Goal: Task Accomplishment & Management: Manage account settings

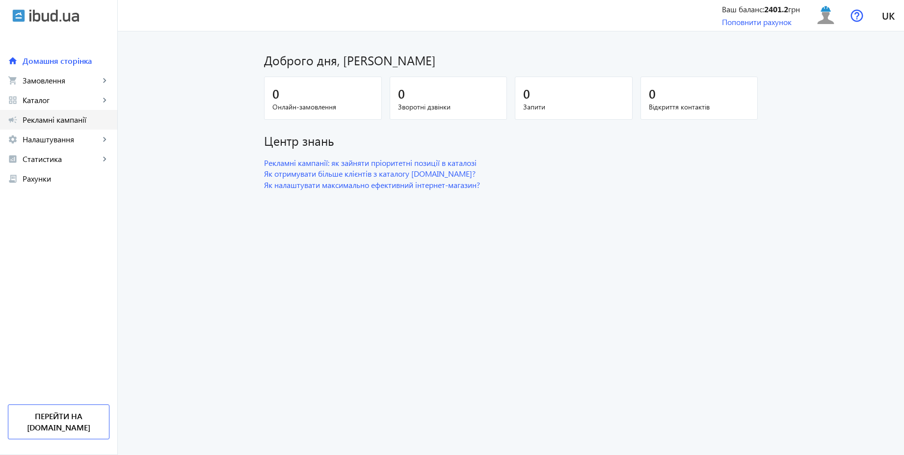
click at [64, 124] on span "Рекламні кампанії" at bounding box center [66, 120] width 87 height 10
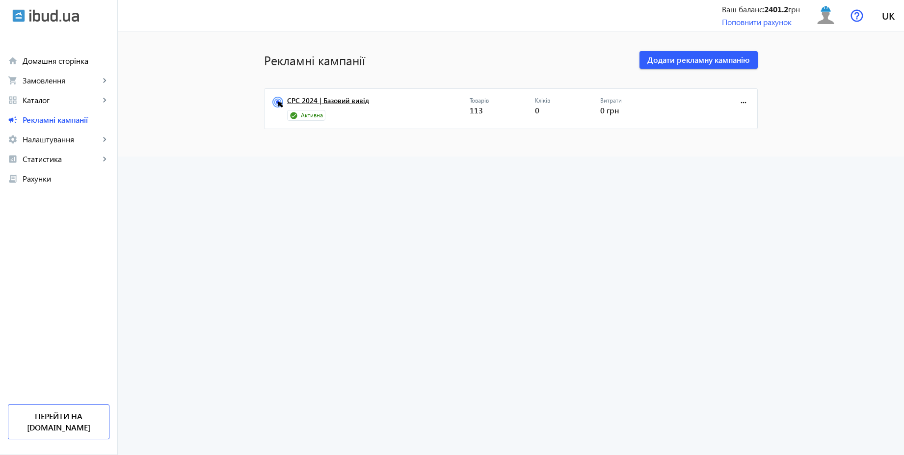
click at [347, 101] on link "CPC 2024 | Базовий вивід" at bounding box center [378, 104] width 183 height 14
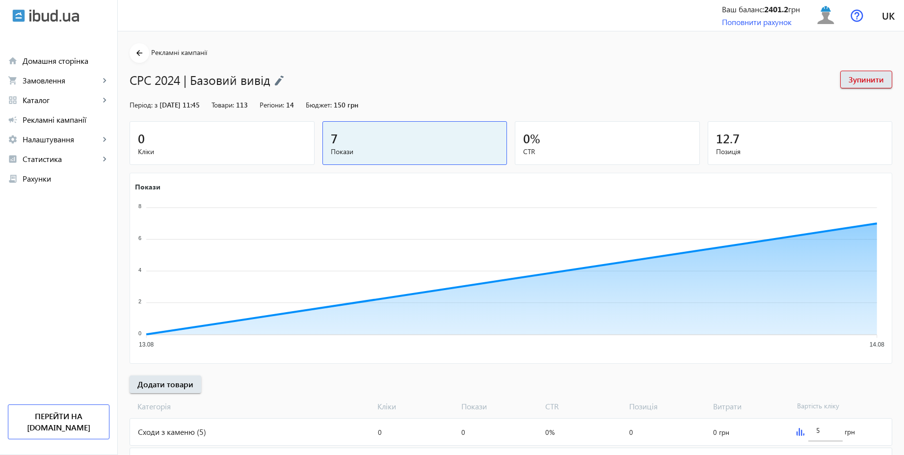
click at [275, 77] on img at bounding box center [279, 80] width 10 height 11
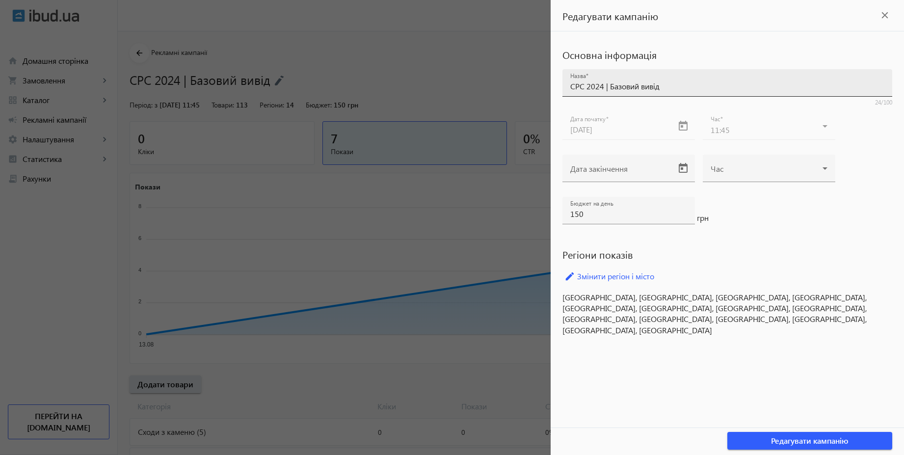
click at [604, 86] on input "CPC 2024 | Базовий вивід" at bounding box center [728, 86] width 314 height 10
type input "CPC 2025 | Базовий вивід"
click at [832, 439] on span "Редагувати кампанію" at bounding box center [810, 441] width 78 height 11
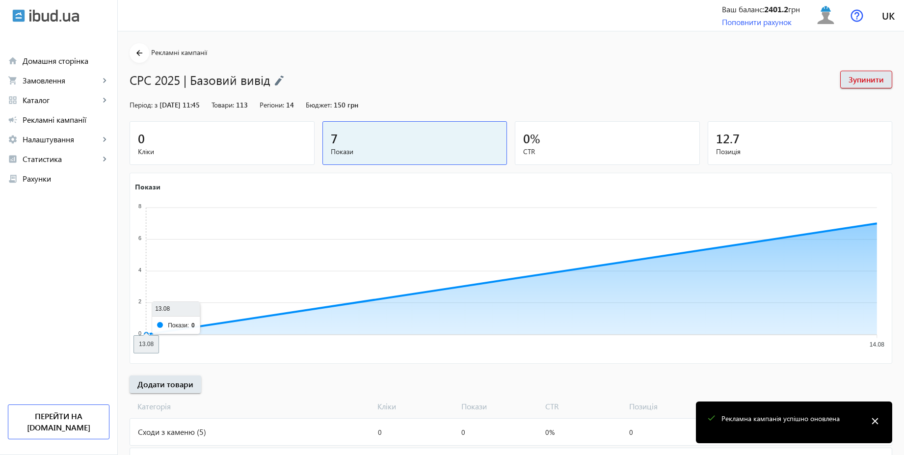
scroll to position [168, 0]
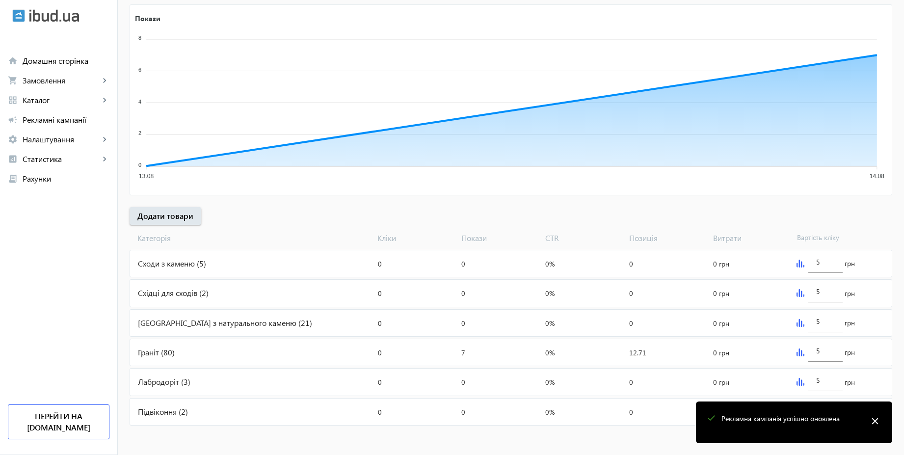
click at [880, 422] on mat-icon "close" at bounding box center [875, 421] width 15 height 15
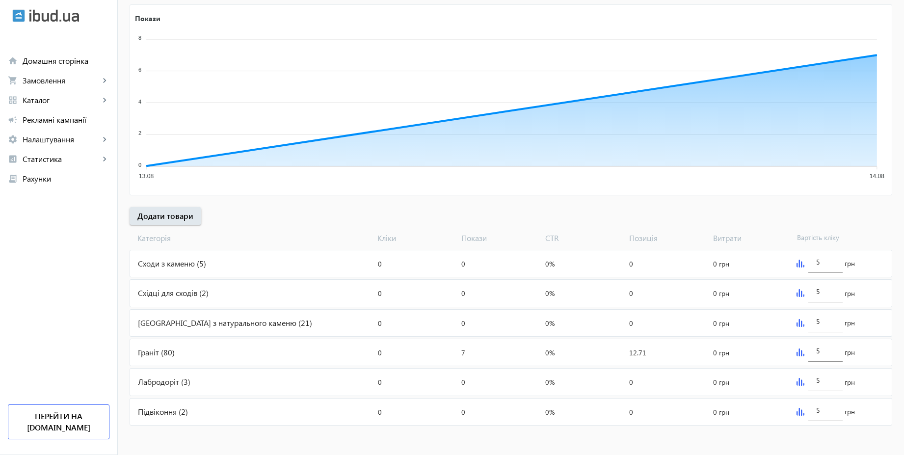
click at [798, 411] on img at bounding box center [801, 412] width 8 height 8
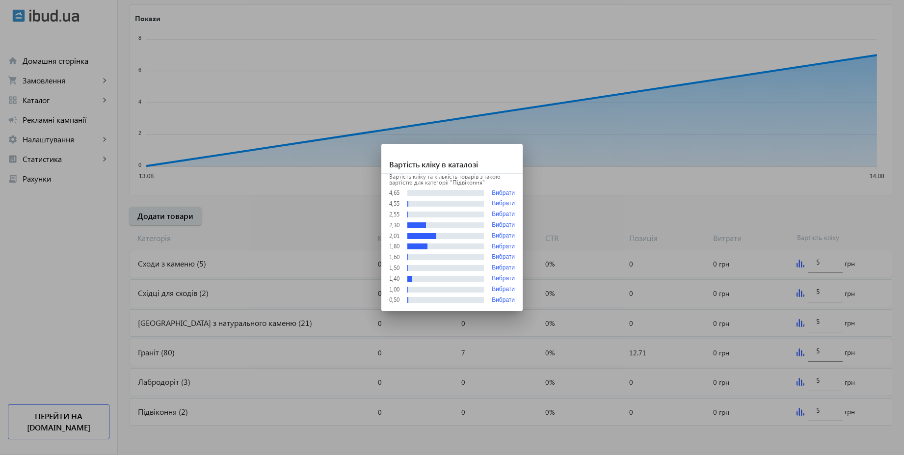
scroll to position [0, 0]
click at [697, 209] on div at bounding box center [452, 227] width 904 height 455
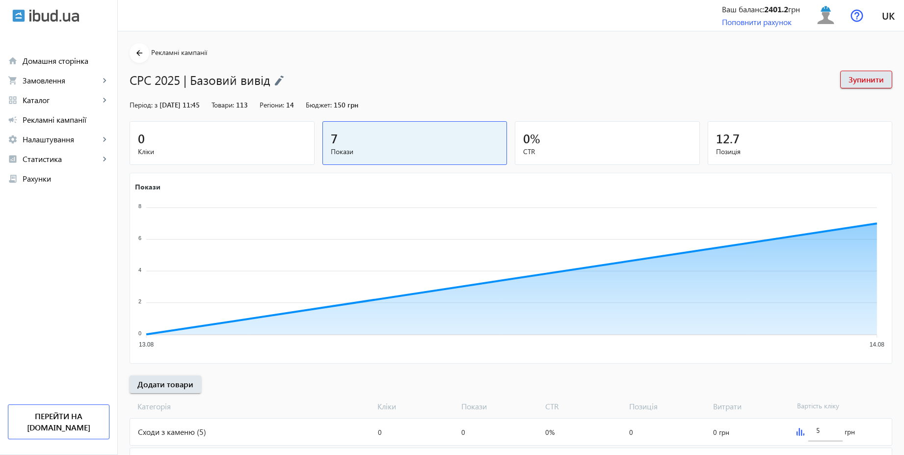
scroll to position [168, 0]
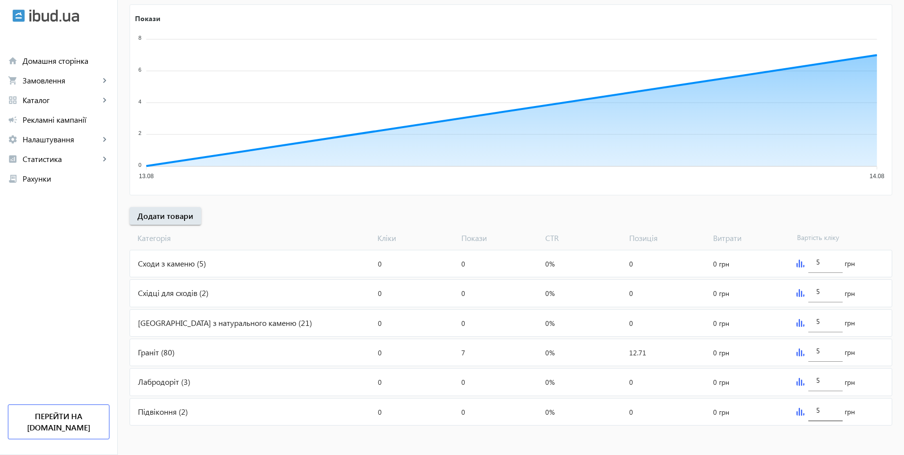
click at [837, 414] on div "5" at bounding box center [826, 407] width 34 height 27
type input "3"
click at [832, 266] on input "5" at bounding box center [826, 261] width 19 height 9
paste input "3"
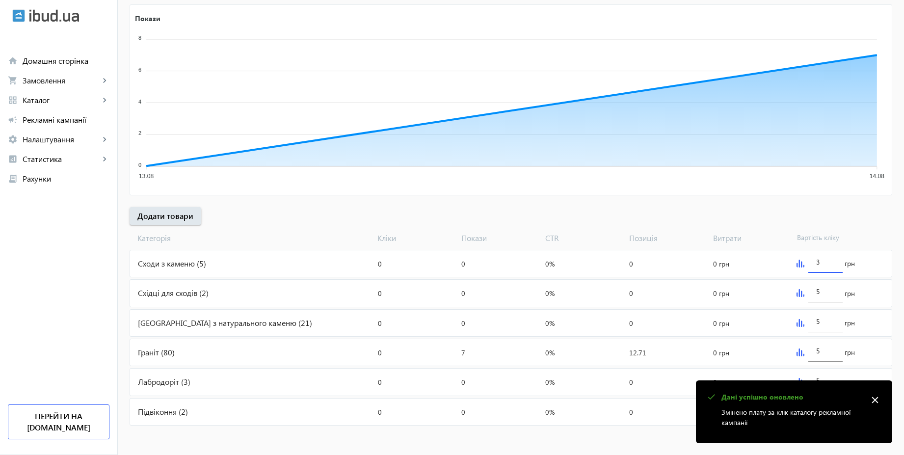
type input "3"
click at [853, 219] on div "arrow_back Рекламні кампанії CPC 2025 | Базовий вивід Зупинити Період: з [DATE]…" at bounding box center [511, 151] width 787 height 553
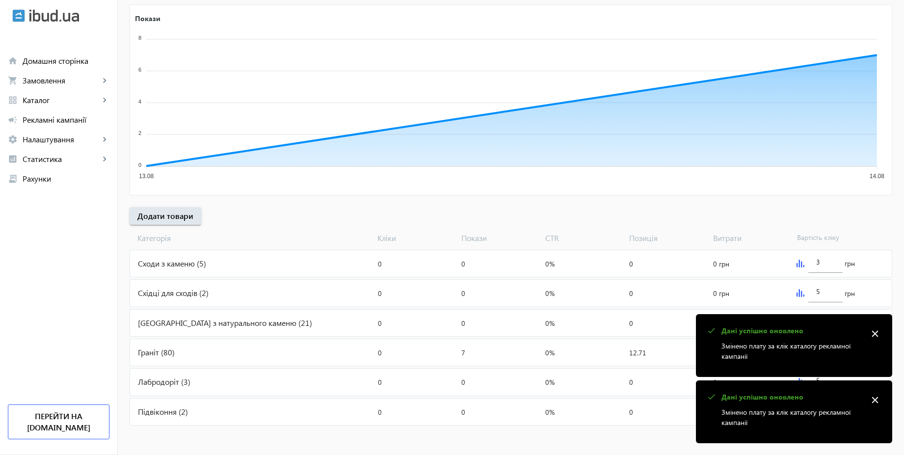
click at [877, 403] on mat-icon "close" at bounding box center [875, 400] width 15 height 15
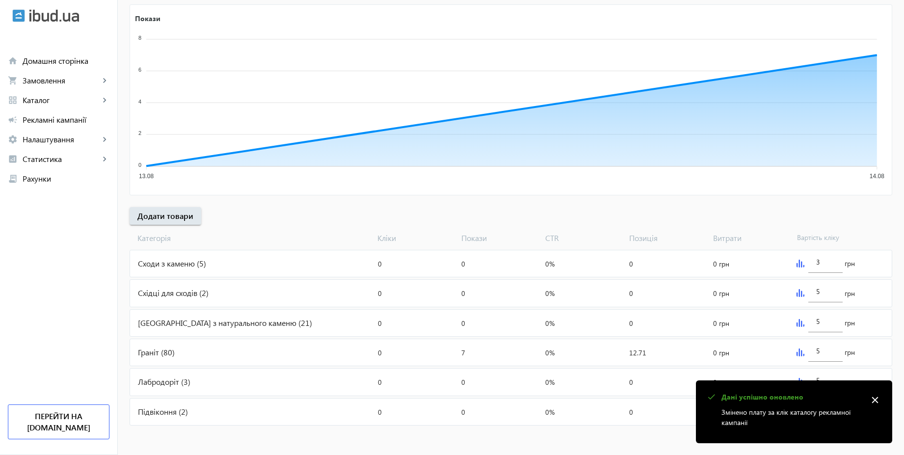
click at [877, 403] on mat-icon "close" at bounding box center [875, 400] width 15 height 15
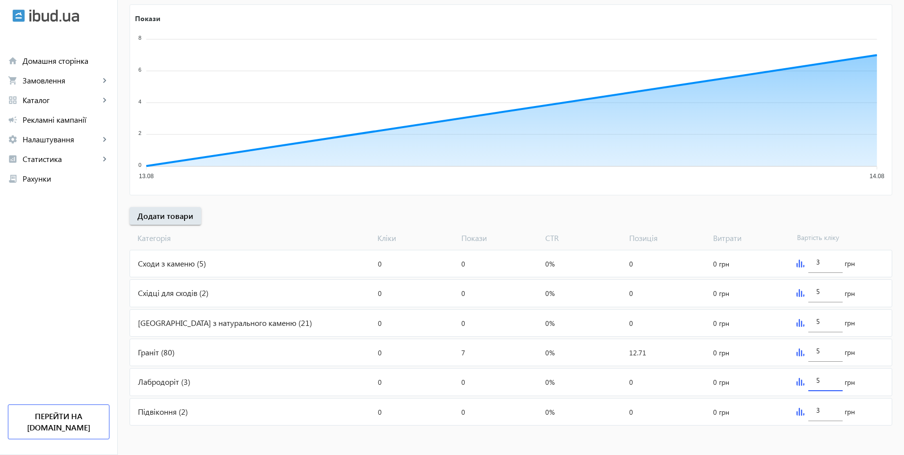
click at [832, 381] on input "5" at bounding box center [826, 380] width 19 height 9
paste input "3"
type input "3"
click at [864, 231] on div "[PERSON_NAME] Покази CTR Позиція Витрати Вартість кліку" at bounding box center [511, 236] width 763 height 23
click at [829, 353] on input "5" at bounding box center [826, 350] width 19 height 9
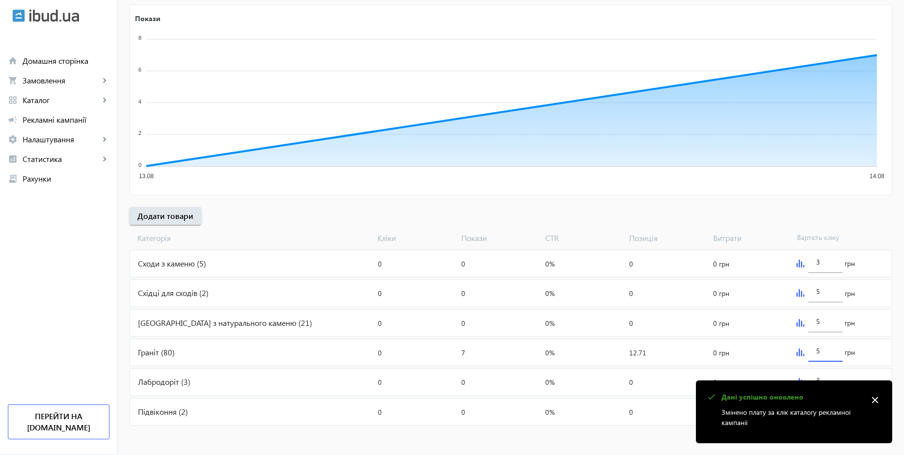
paste input "3"
type input "3"
click at [854, 225] on div "[PERSON_NAME] Покази CTR Позиція Витрати Вартість кліку" at bounding box center [511, 236] width 763 height 23
click at [826, 381] on general-toast "check Дані успішно оновлено Змінено плату за клік каталогу рекламної кампанії c…" at bounding box center [794, 412] width 196 height 63
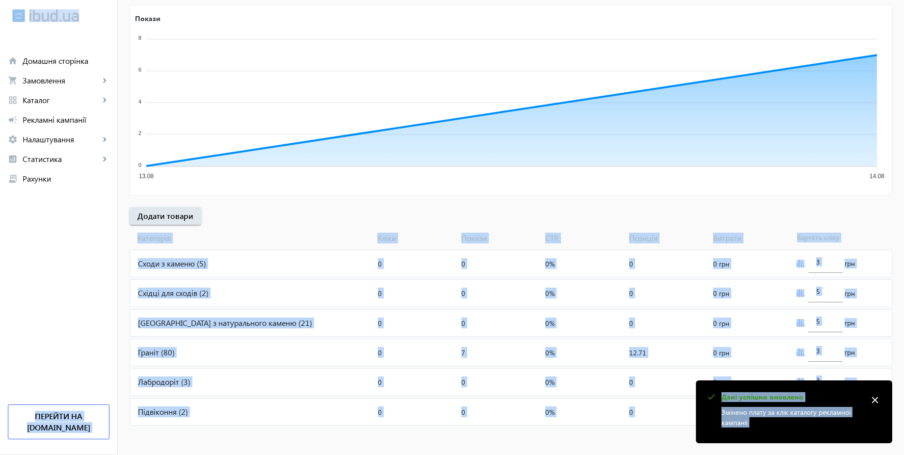
click at [844, 218] on div "arrow_back Рекламні кампанії CPC 2025 | Базовий вивід Зупинити Період: з [DATE]…" at bounding box center [511, 151] width 787 height 553
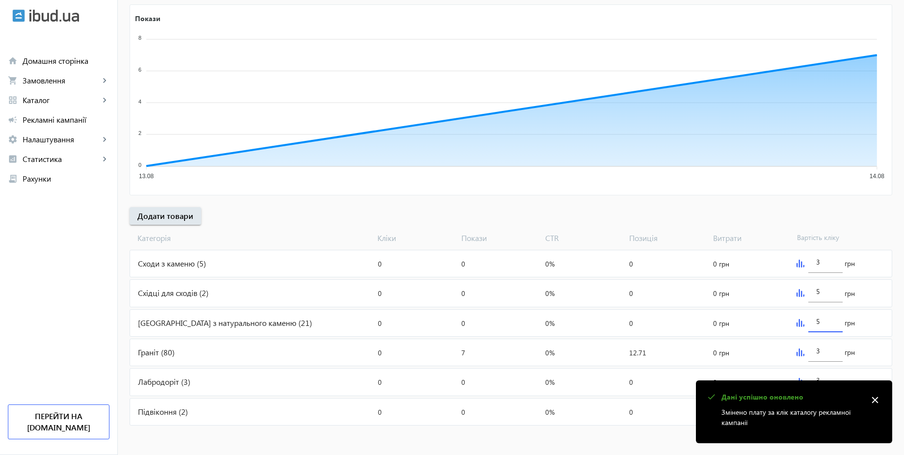
click at [822, 323] on input "5" at bounding box center [826, 321] width 19 height 9
paste input "3"
type input "3"
click at [854, 219] on div "arrow_back Рекламні кампанії CPC 2025 | Базовий вивід Зупинити Період: з [DATE]…" at bounding box center [511, 151] width 787 height 553
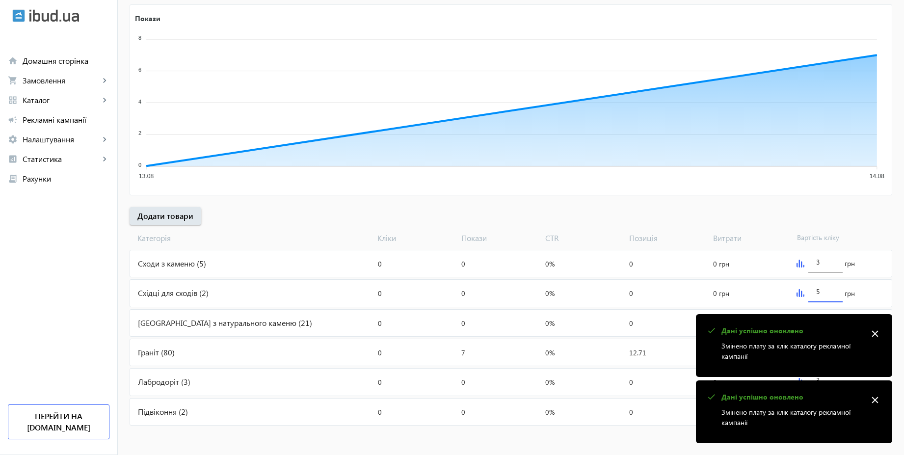
click at [828, 292] on input "5" at bounding box center [826, 291] width 19 height 9
paste input "3"
type input "3"
click at [855, 217] on div "arrow_back Рекламні кампанії CPC 2025 | Базовий вивід Зупинити Період: з [DATE]…" at bounding box center [511, 151] width 787 height 553
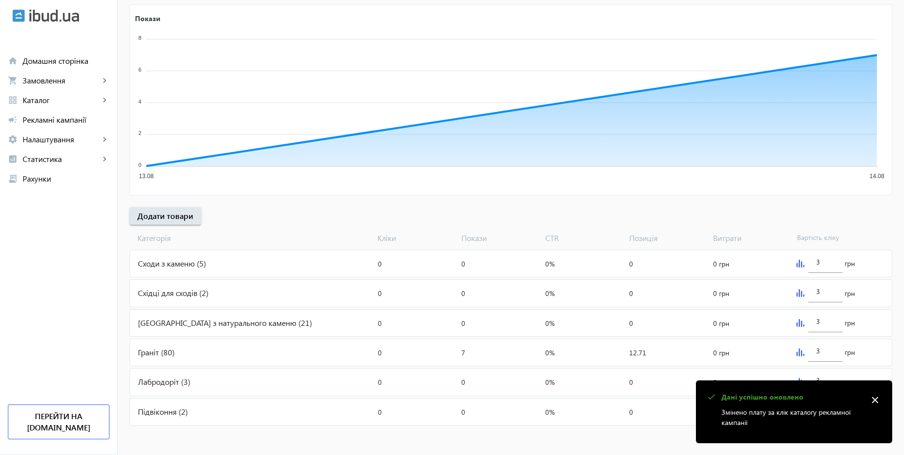
click at [876, 399] on mat-icon "close" at bounding box center [875, 400] width 15 height 15
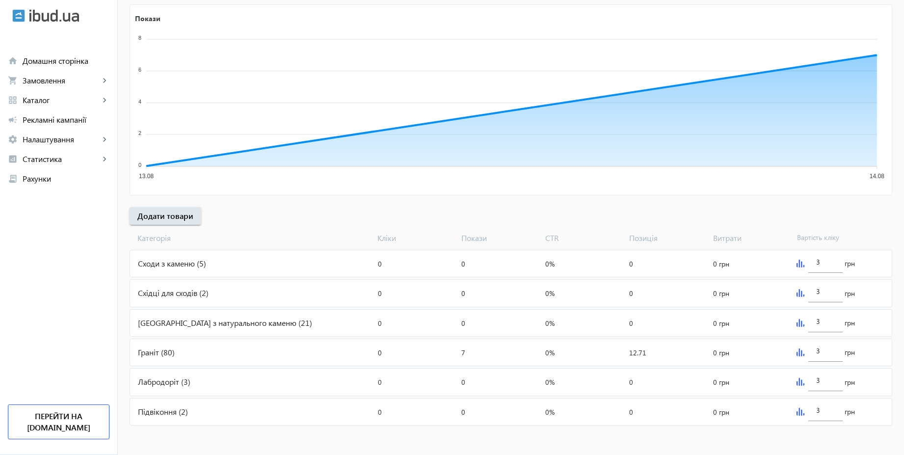
click at [799, 263] on img at bounding box center [801, 264] width 8 height 8
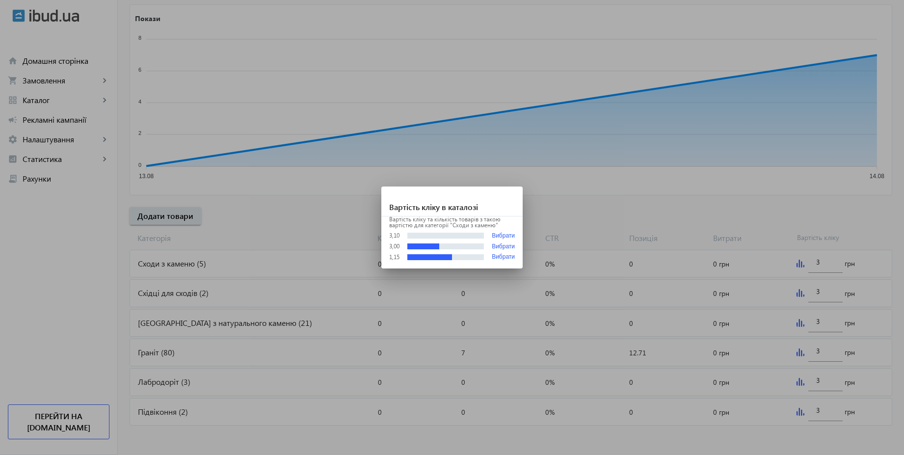
click at [736, 227] on div at bounding box center [452, 227] width 904 height 455
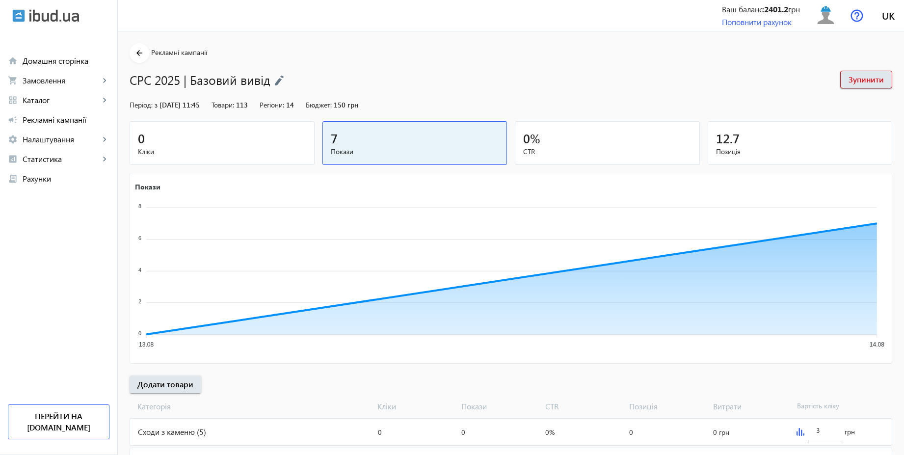
scroll to position [168, 0]
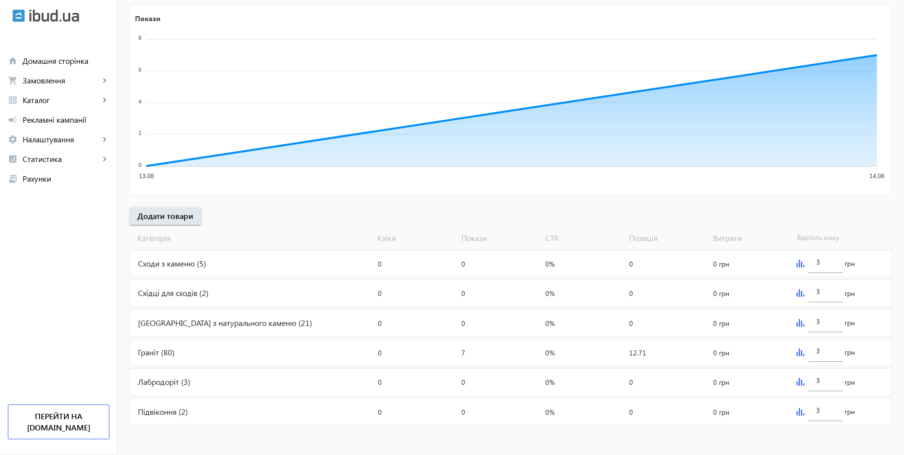
click at [801, 296] on img at bounding box center [801, 293] width 8 height 8
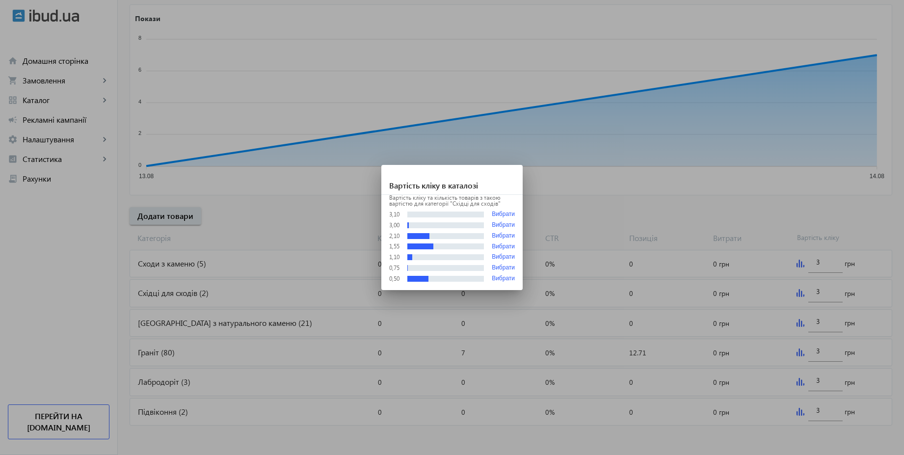
click at [769, 219] on div at bounding box center [452, 227] width 904 height 455
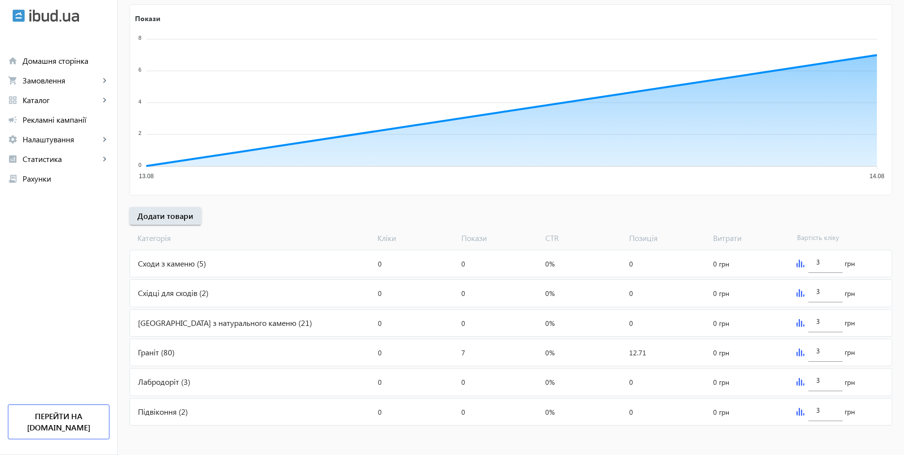
scroll to position [168, 0]
click at [800, 321] on img at bounding box center [801, 323] width 8 height 8
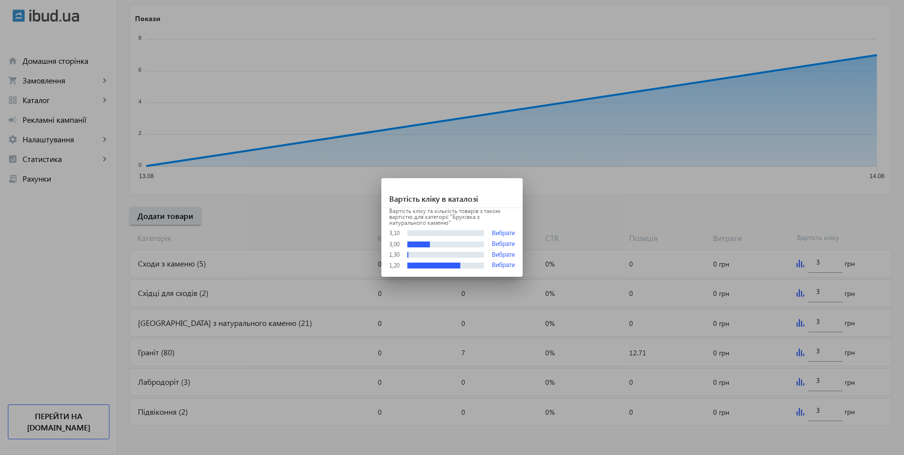
scroll to position [0, 0]
click at [762, 210] on div at bounding box center [452, 227] width 904 height 455
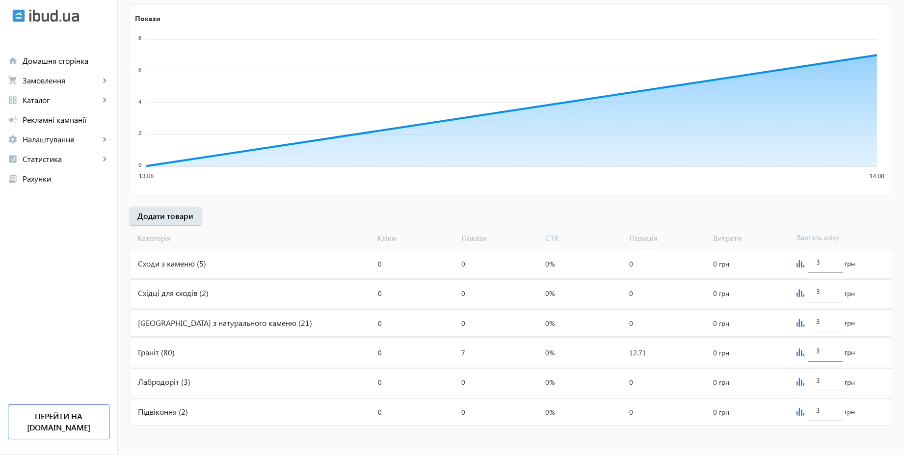
click at [798, 354] on img at bounding box center [801, 353] width 8 height 8
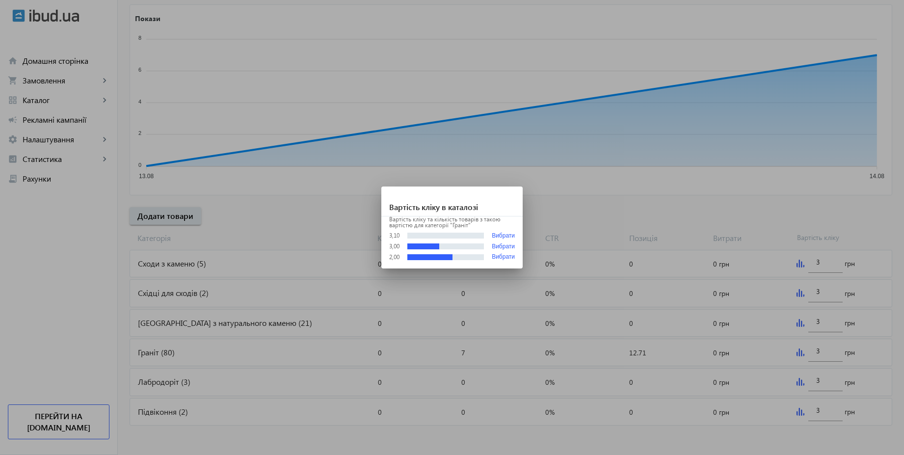
click at [755, 221] on div at bounding box center [452, 227] width 904 height 455
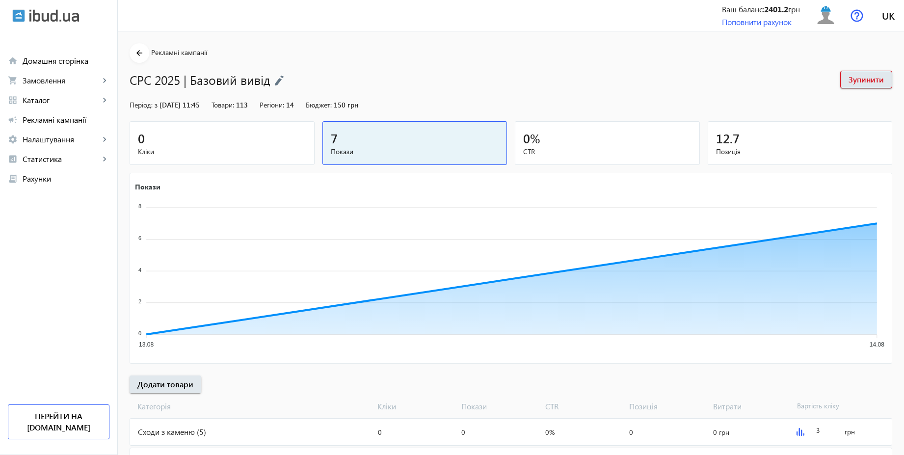
scroll to position [168, 0]
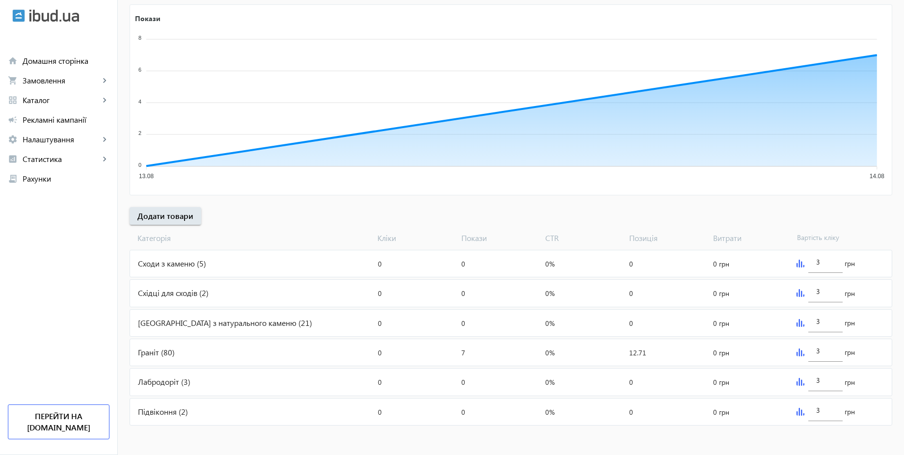
click at [799, 411] on img at bounding box center [801, 412] width 8 height 8
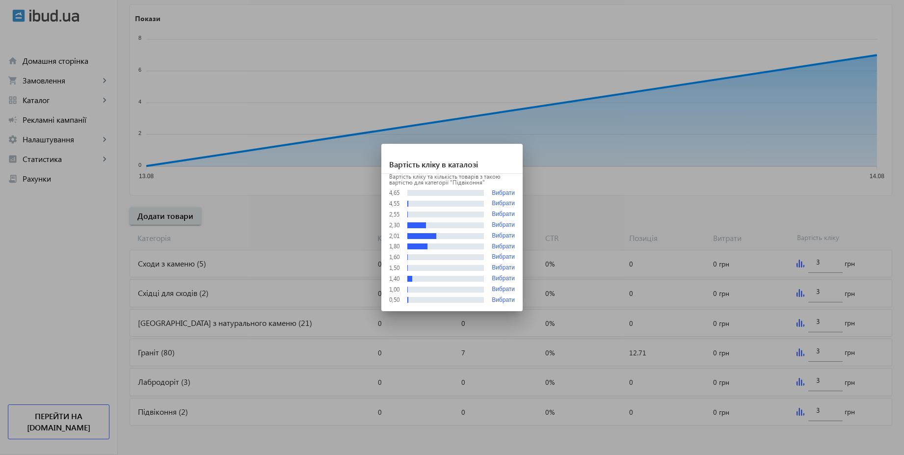
scroll to position [0, 0]
click at [740, 227] on div at bounding box center [452, 227] width 904 height 455
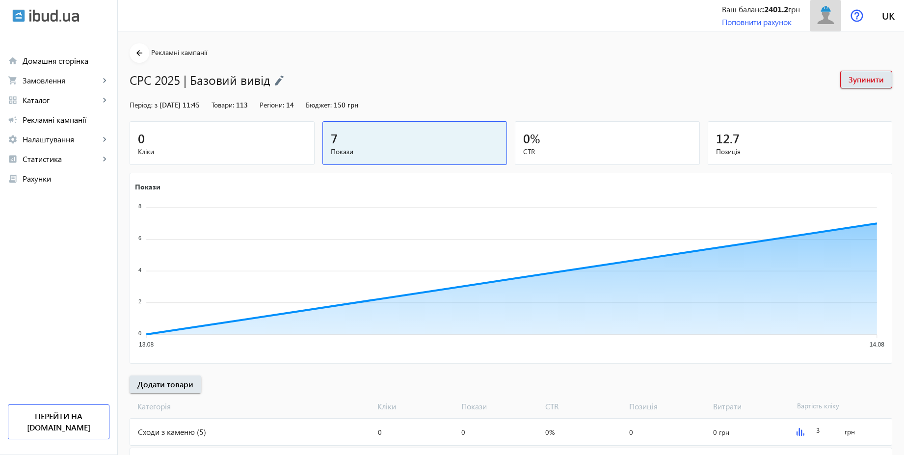
click at [828, 20] on img at bounding box center [826, 15] width 22 height 22
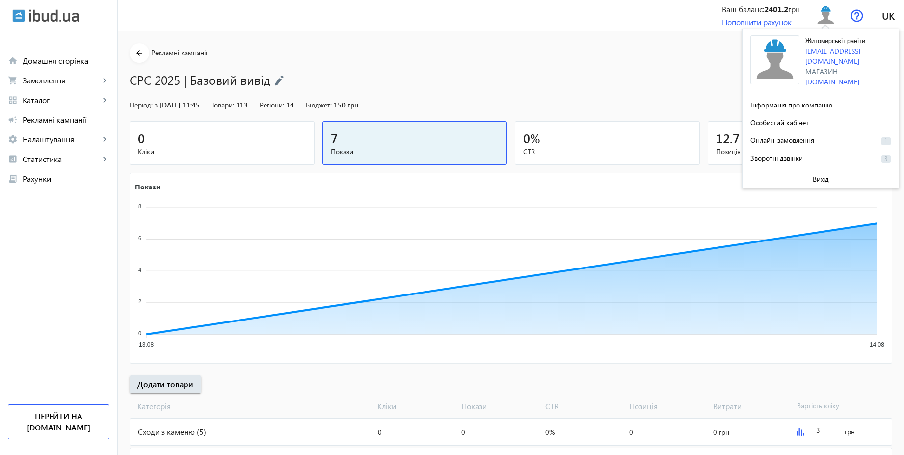
click at [856, 77] on link "[DOMAIN_NAME]" at bounding box center [833, 81] width 54 height 9
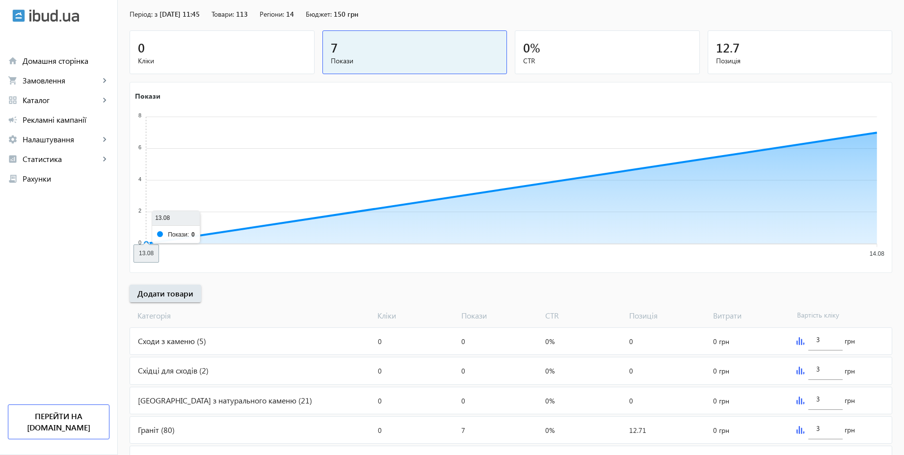
scroll to position [168, 0]
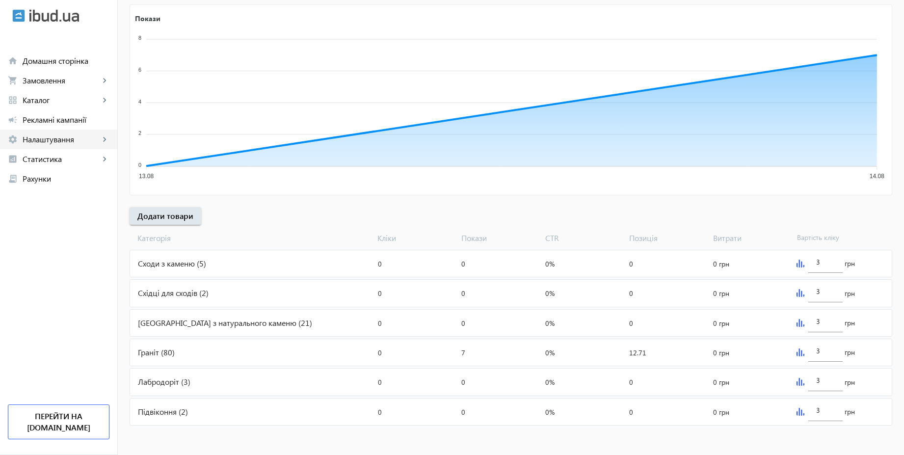
click at [32, 133] on link "settings Налаштування keyboard_arrow_right" at bounding box center [58, 140] width 117 height 20
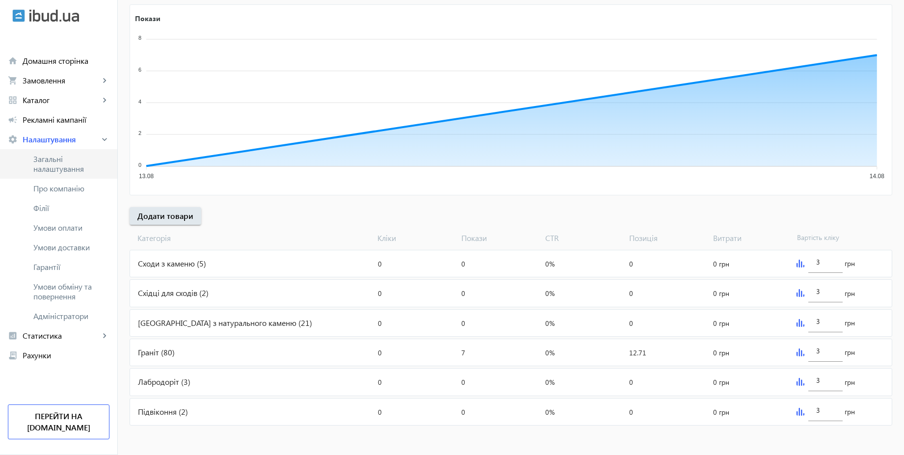
click at [41, 160] on span "Загальні налаштування" at bounding box center [71, 164] width 76 height 20
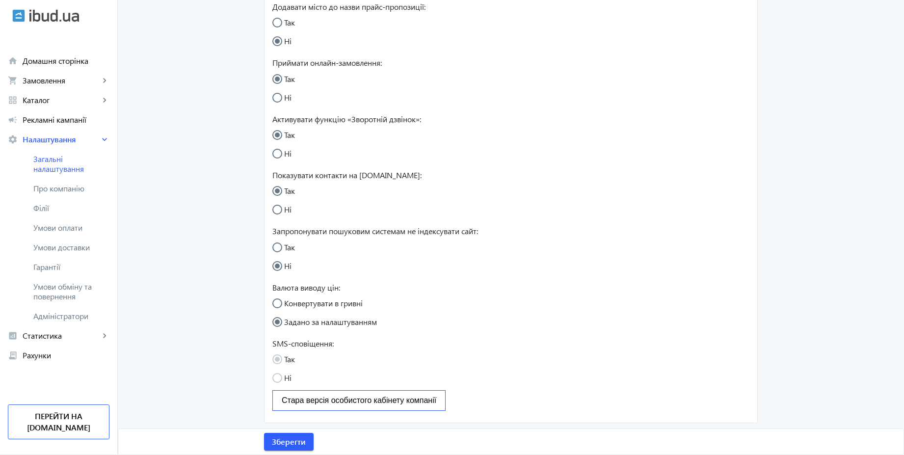
scroll to position [124, 0]
click at [60, 299] on span "Умови обміну та повернення" at bounding box center [71, 292] width 76 height 20
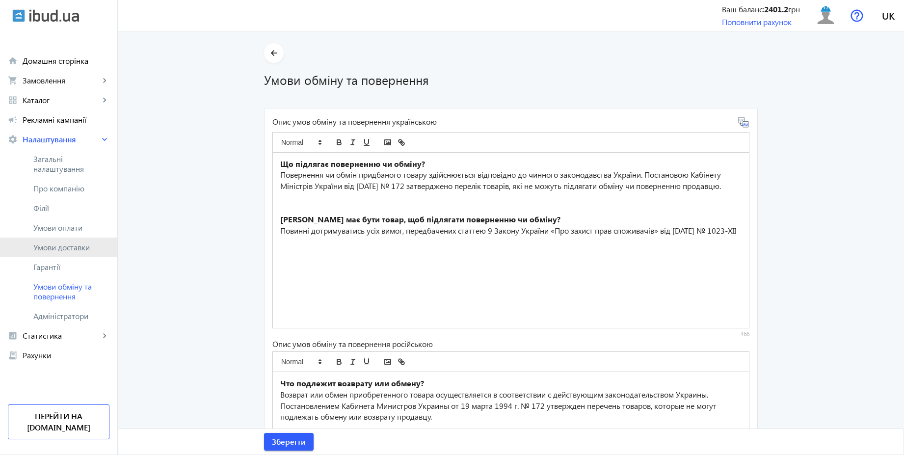
click at [72, 248] on span "Умови доставки" at bounding box center [71, 248] width 76 height 10
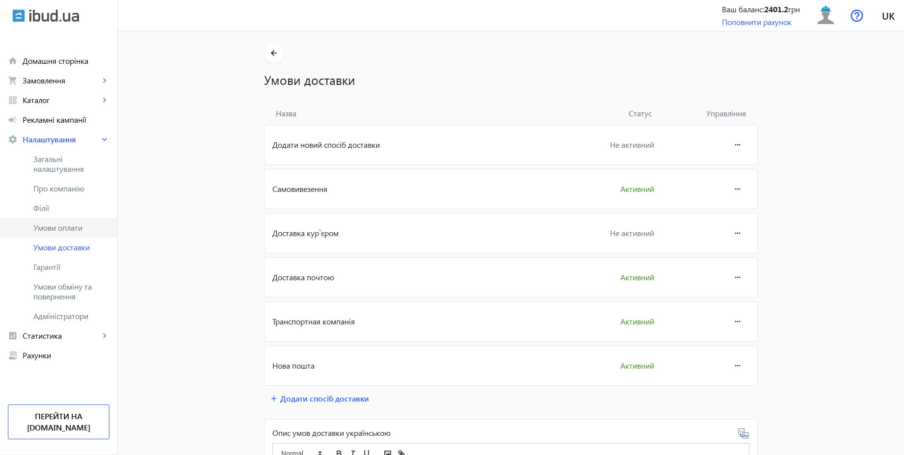
click at [82, 229] on span "Умови оплати" at bounding box center [71, 228] width 76 height 10
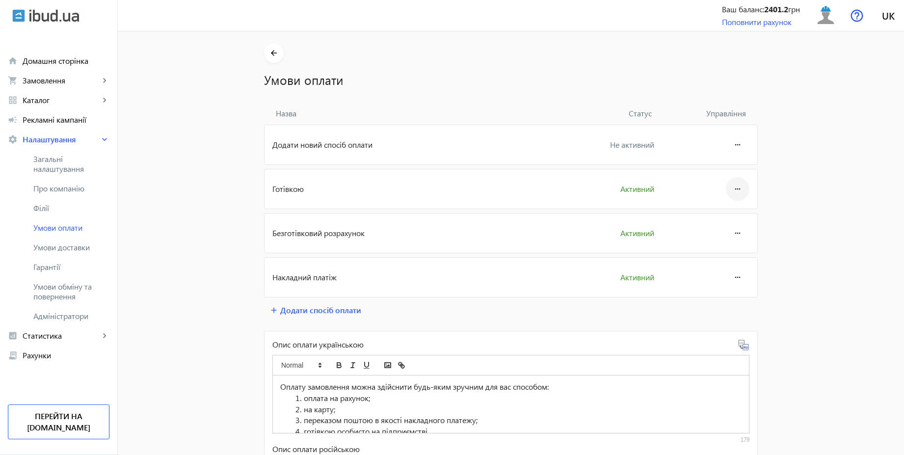
click at [734, 185] on mat-icon "more_horiz" at bounding box center [738, 189] width 12 height 24
click at [722, 223] on button "Редагувати" at bounding box center [719, 217] width 55 height 24
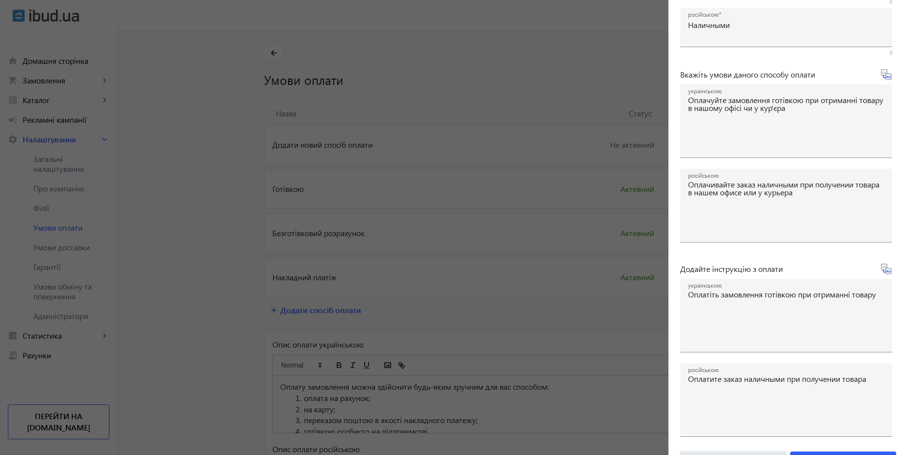
scroll to position [163, 0]
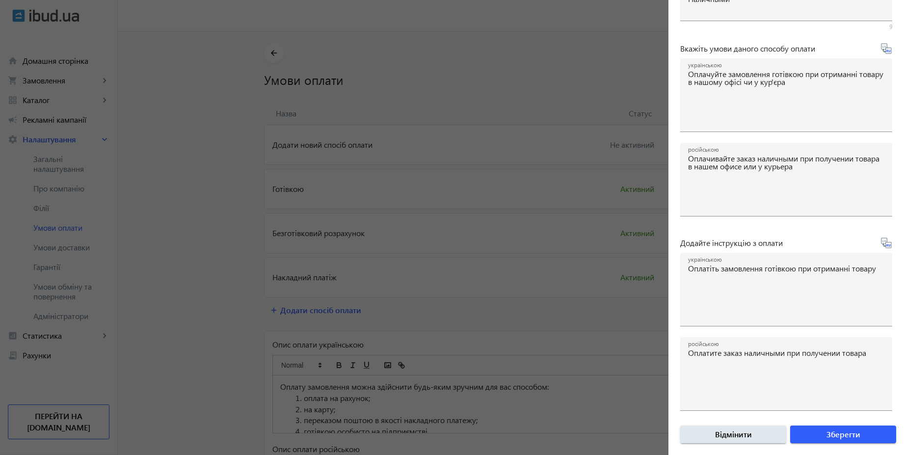
click at [178, 157] on div at bounding box center [452, 227] width 904 height 455
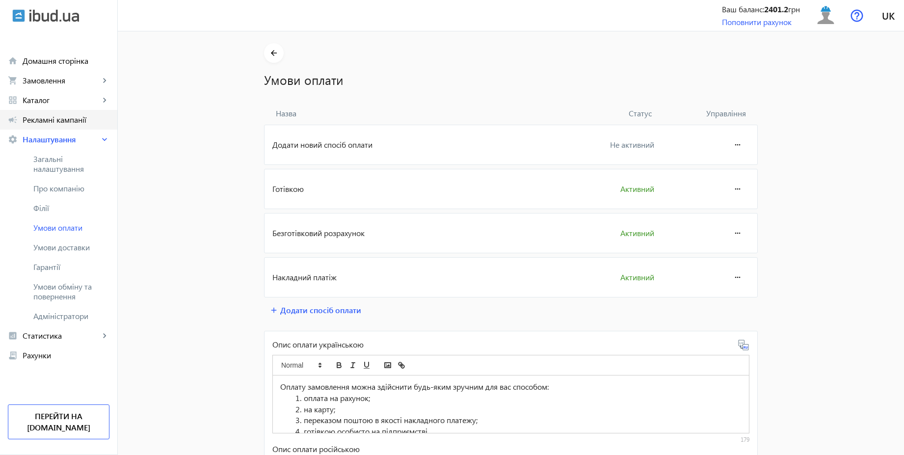
click at [61, 118] on span "Рекламні кампанії" at bounding box center [66, 120] width 87 height 10
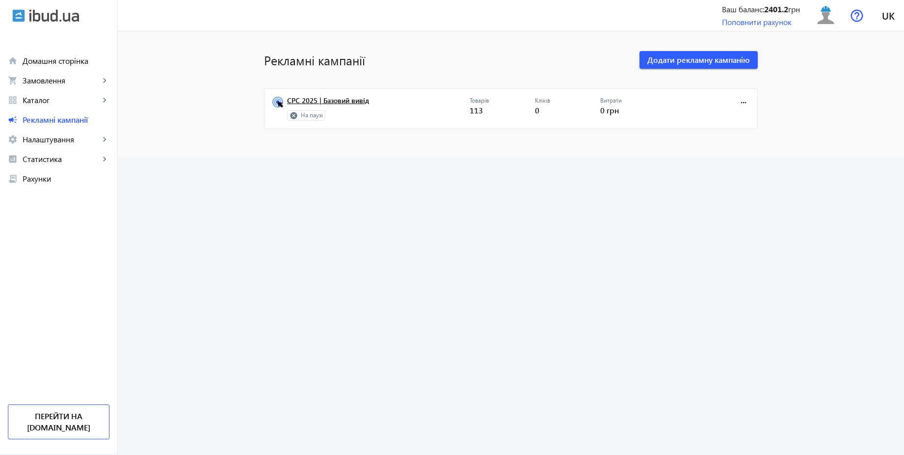
click at [345, 103] on link "CPC 2025 | Базовий вивід" at bounding box center [378, 104] width 183 height 14
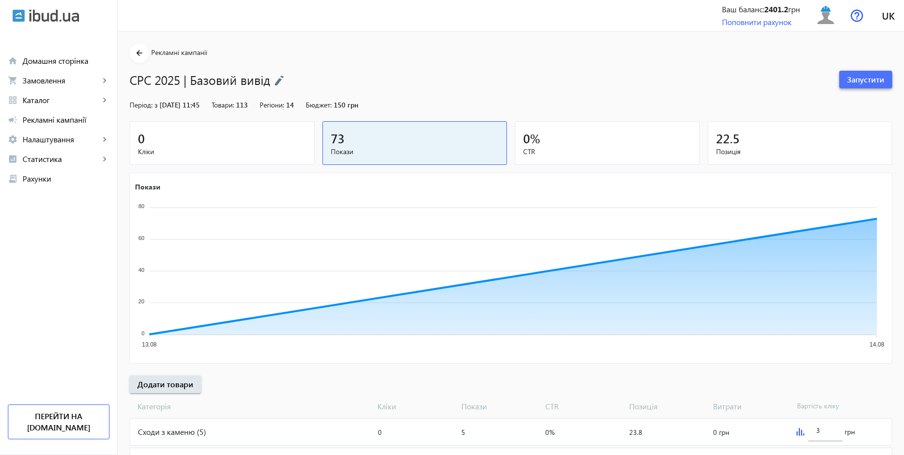
click at [864, 84] on span "Запустити" at bounding box center [866, 79] width 37 height 11
click at [865, 81] on span "Зупинити" at bounding box center [866, 79] width 35 height 11
click at [828, 16] on img at bounding box center [826, 15] width 22 height 22
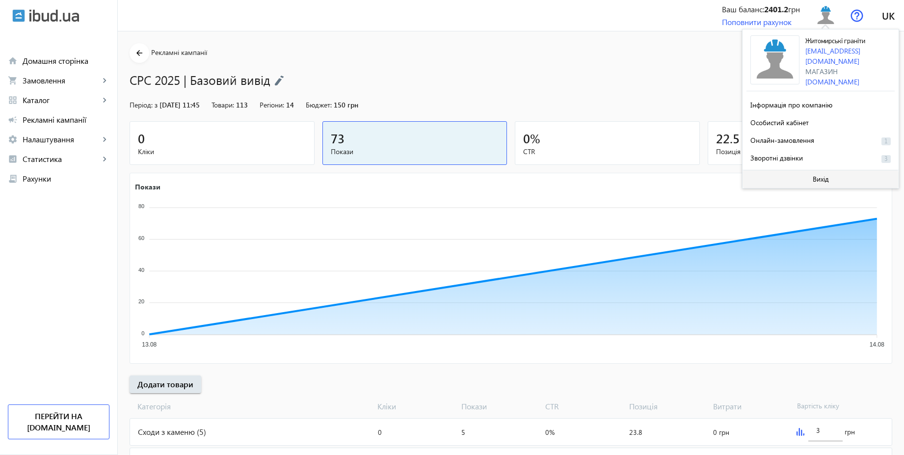
click at [823, 176] on span "Вихід" at bounding box center [821, 179] width 16 height 8
